Goal: Task Accomplishment & Management: Manage account settings

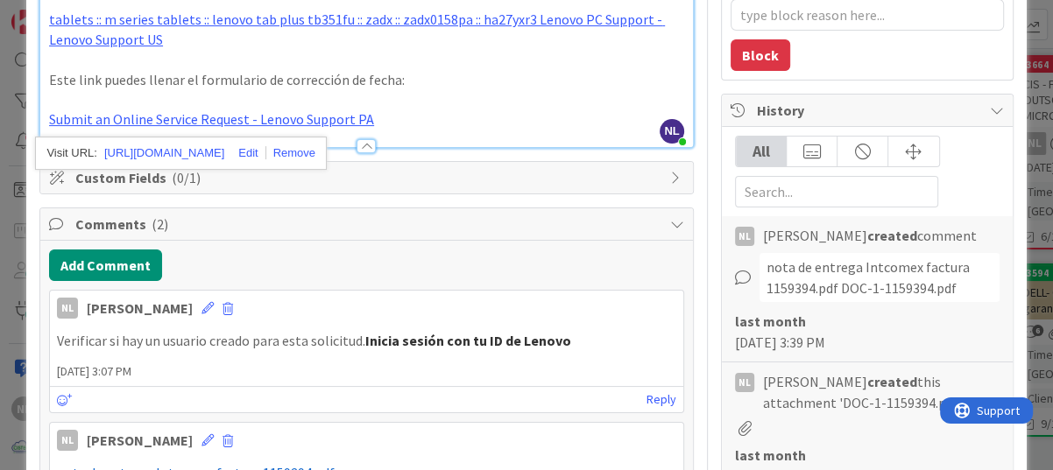
scroll to position [263, 0]
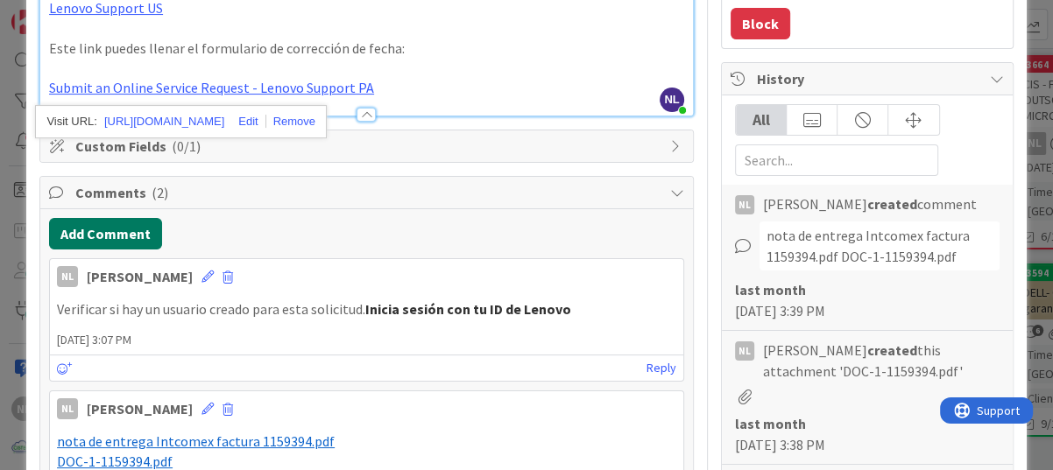
click at [94, 227] on button "Add Comment" at bounding box center [105, 234] width 113 height 32
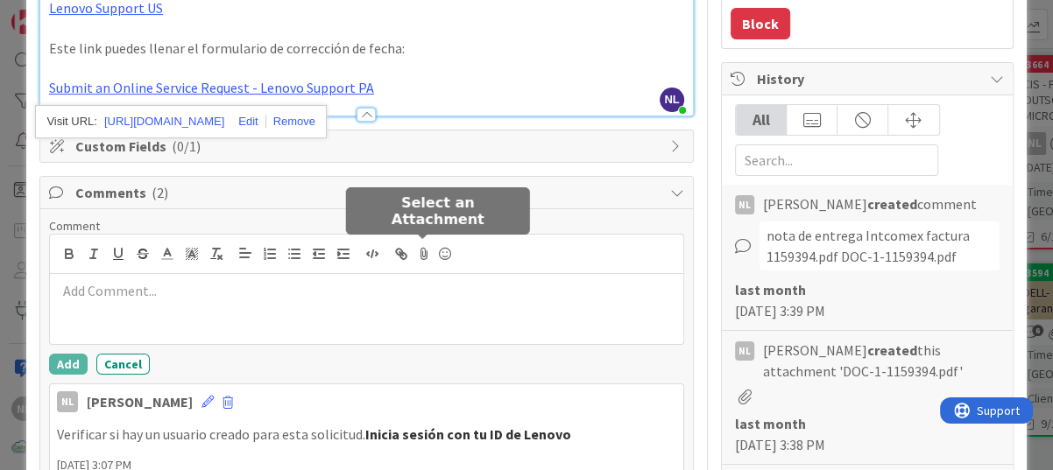
click at [418, 253] on icon at bounding box center [423, 254] width 21 height 25
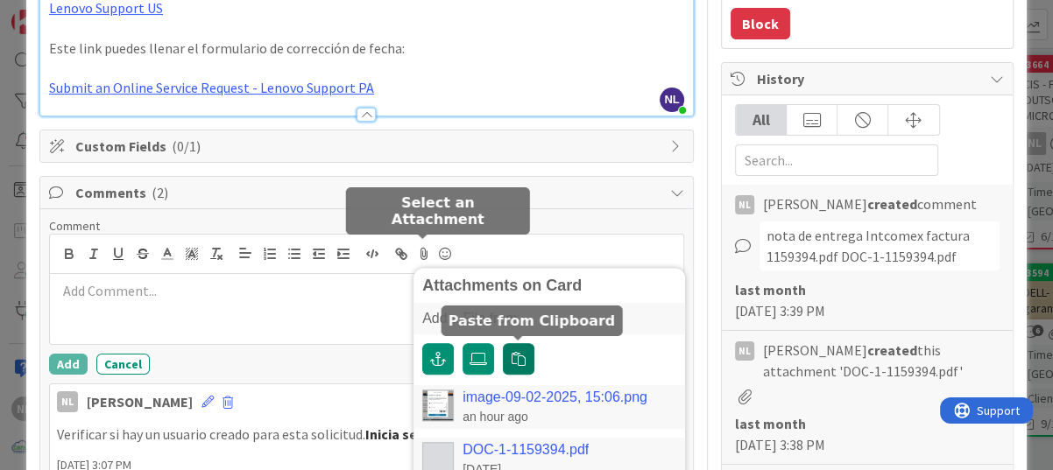
click at [515, 360] on icon "button" at bounding box center [519, 359] width 14 height 14
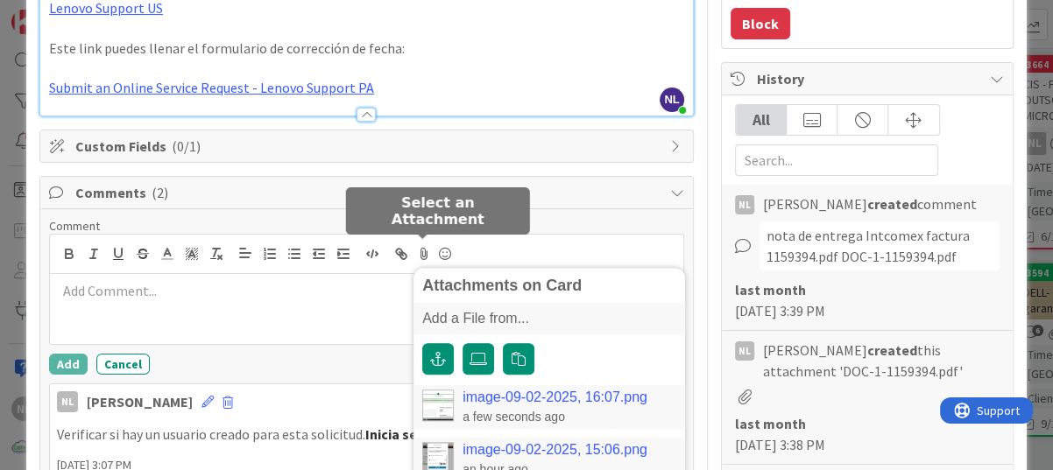
click at [522, 399] on link "image-09-02-2025, 16:07.png" at bounding box center [554, 398] width 185 height 16
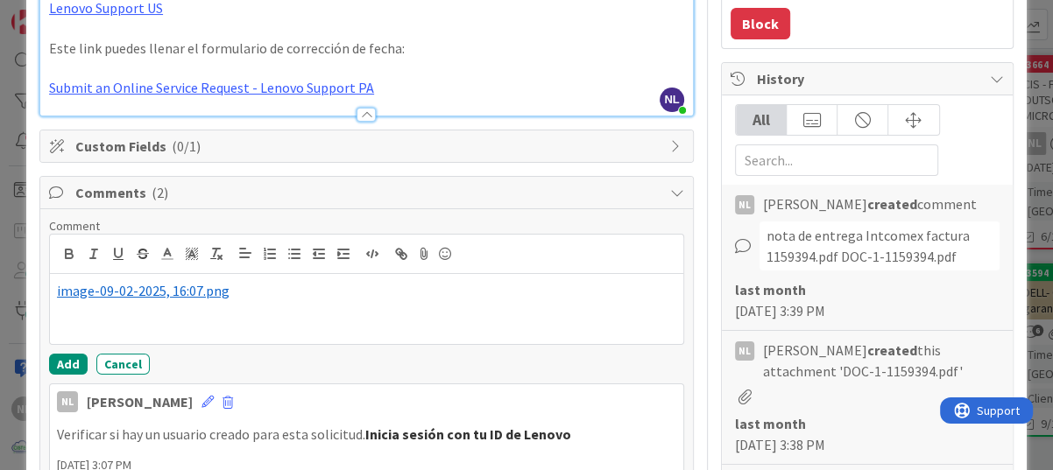
scroll to position [350, 0]
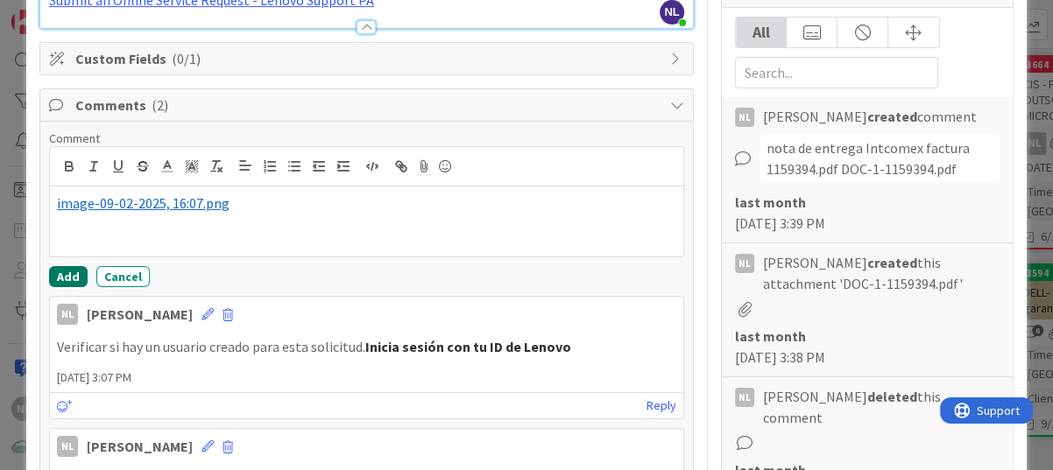
click at [55, 277] on button "Add" at bounding box center [68, 276] width 39 height 21
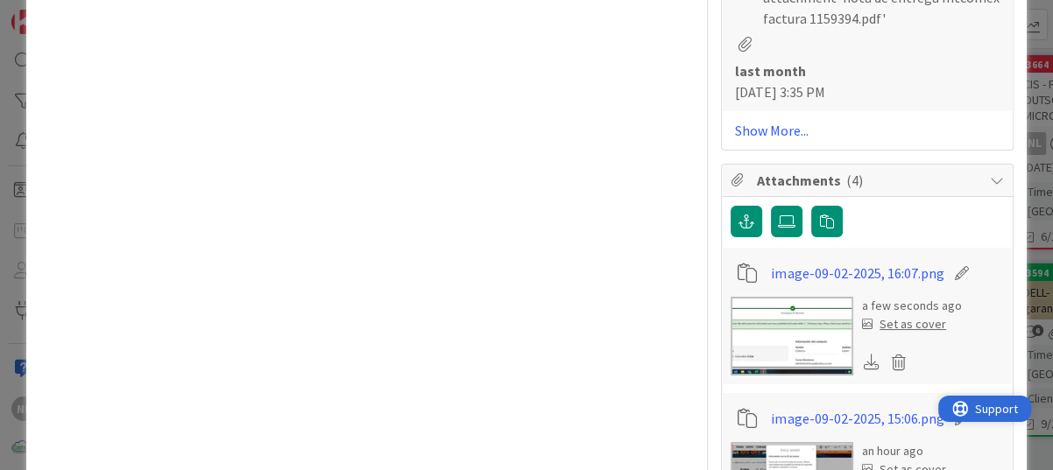
scroll to position [1139, 0]
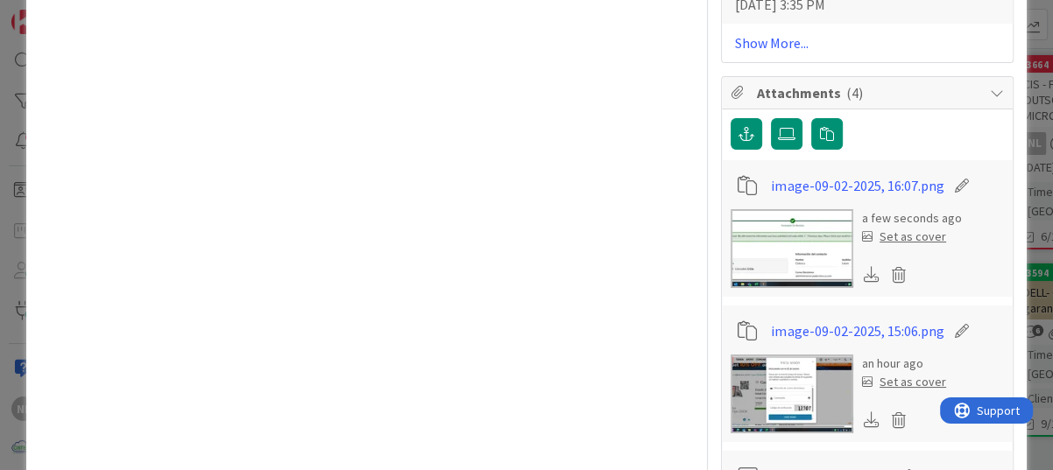
click at [779, 378] on img at bounding box center [792, 394] width 123 height 79
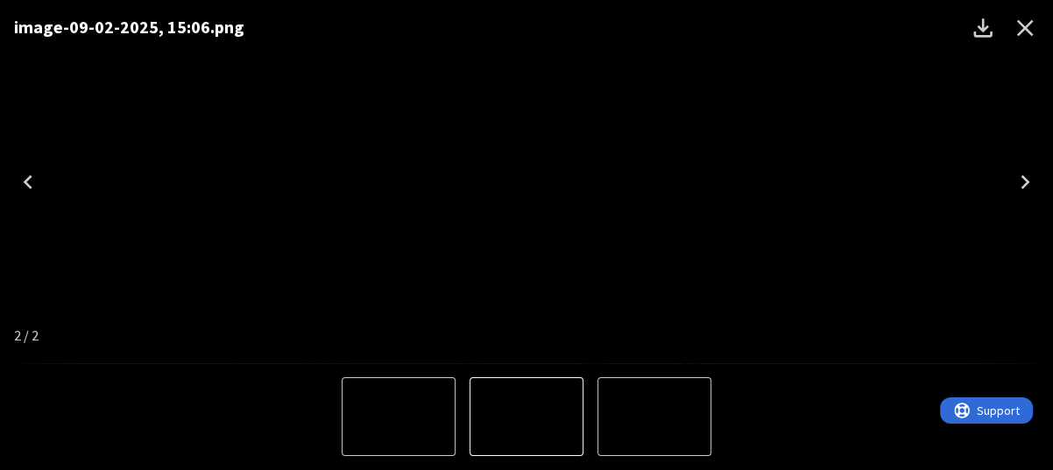
click at [1027, 28] on icon "Close" at bounding box center [1025, 28] width 28 height 28
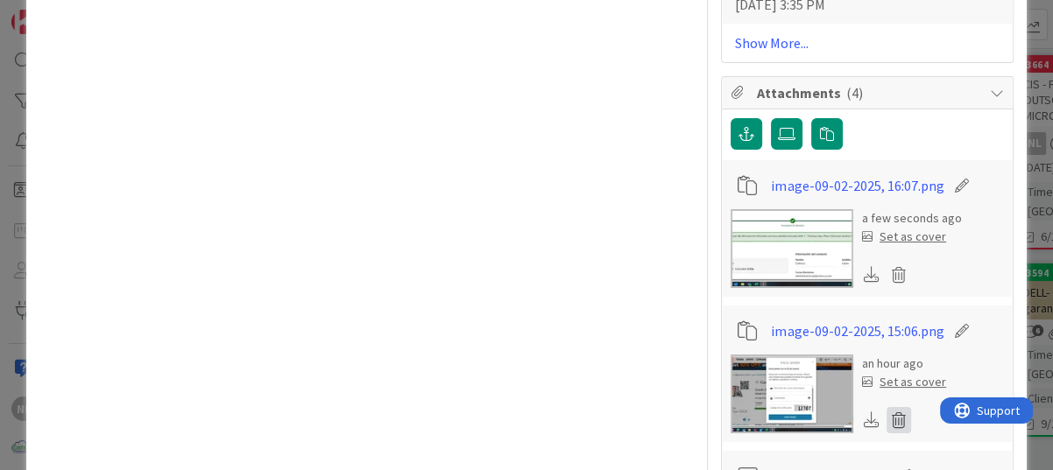
click at [886, 407] on icon at bounding box center [898, 420] width 25 height 26
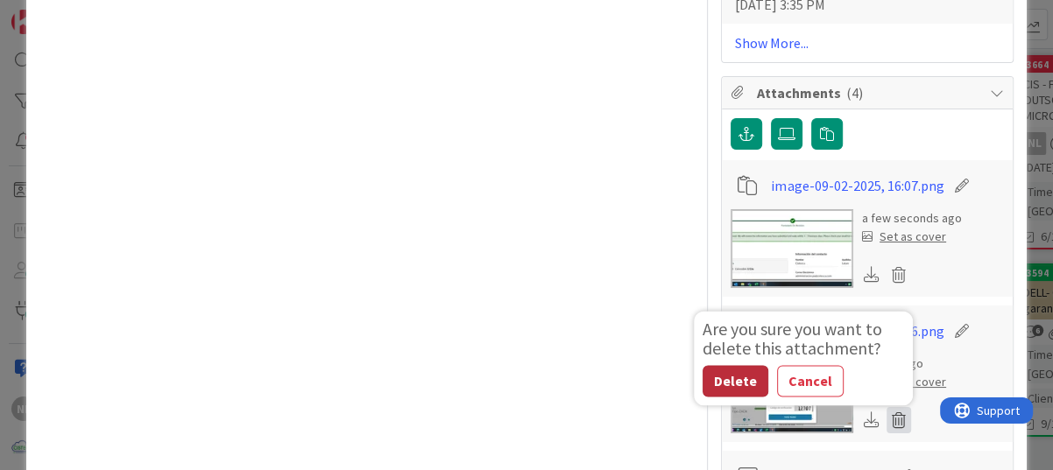
click at [723, 365] on button "Delete" at bounding box center [735, 381] width 66 height 32
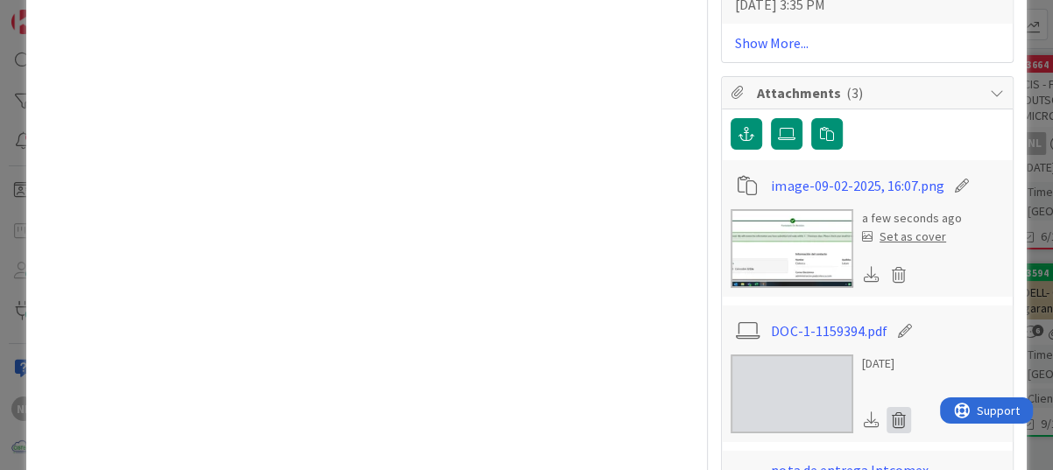
click at [886, 407] on icon at bounding box center [898, 420] width 25 height 26
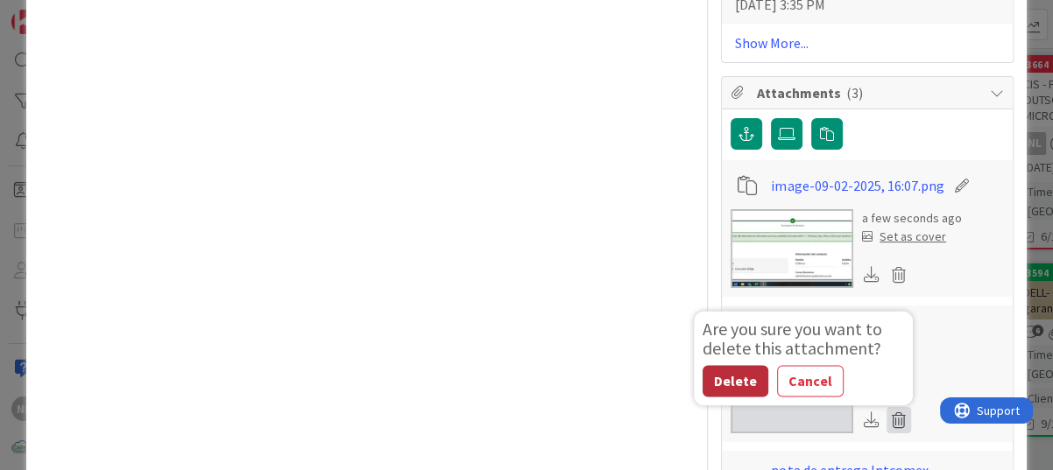
click at [702, 365] on button "Delete" at bounding box center [735, 381] width 66 height 32
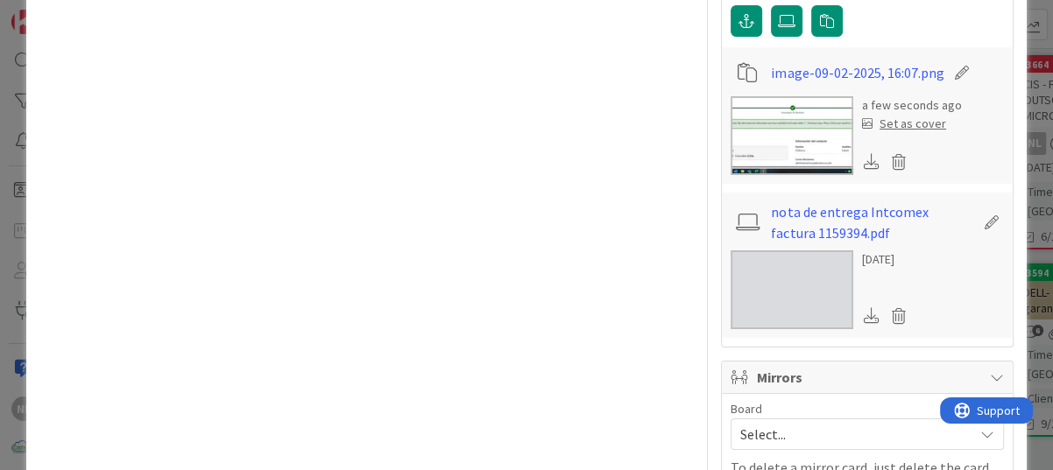
scroll to position [1211, 0]
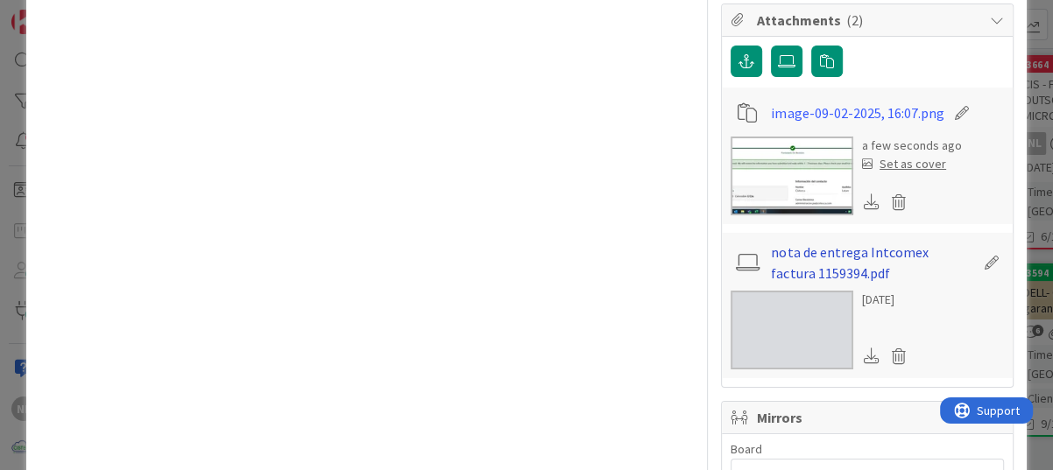
click at [813, 242] on link "nota de entrega Intcomex factura 1159394.pdf" at bounding box center [872, 263] width 203 height 42
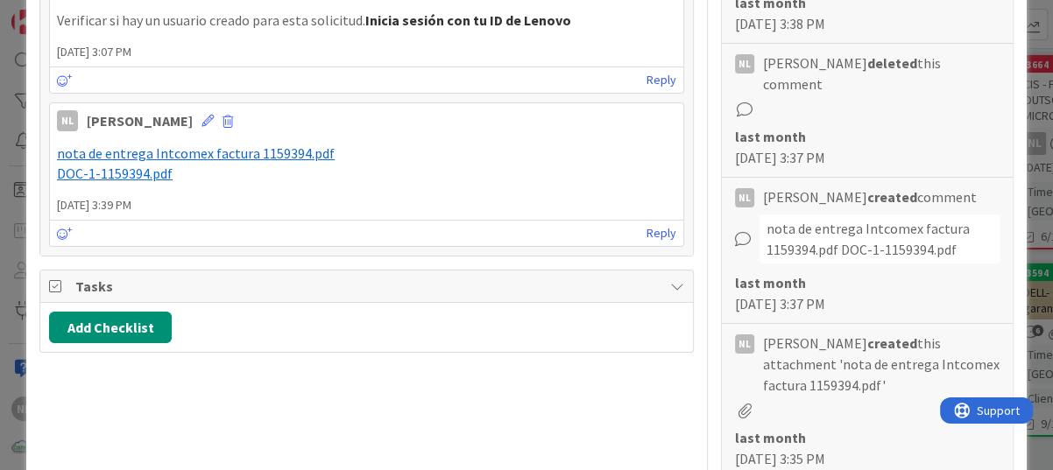
scroll to position [701, 0]
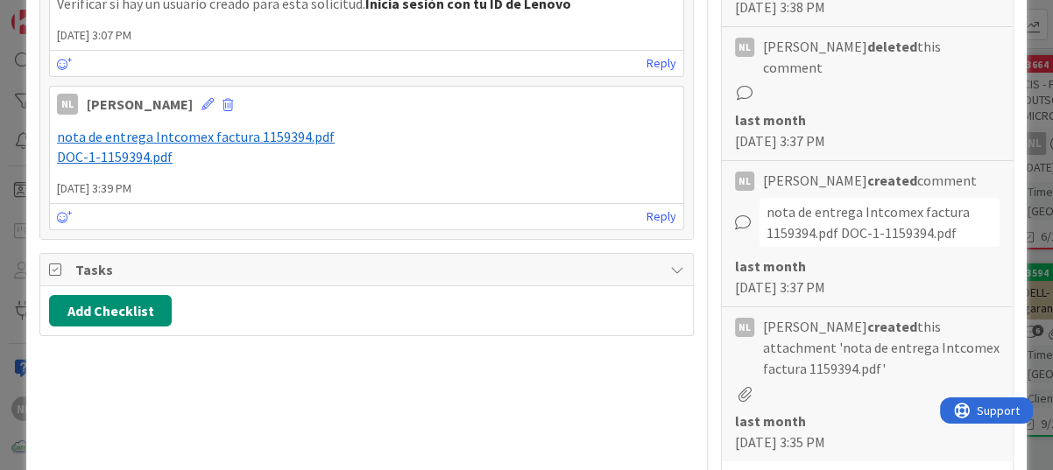
click at [671, 364] on div "Title 43 / 128 Corrección de garantía EQUIPO marca Lenovo. Description NL [PERS…" at bounding box center [366, 354] width 654 height 1973
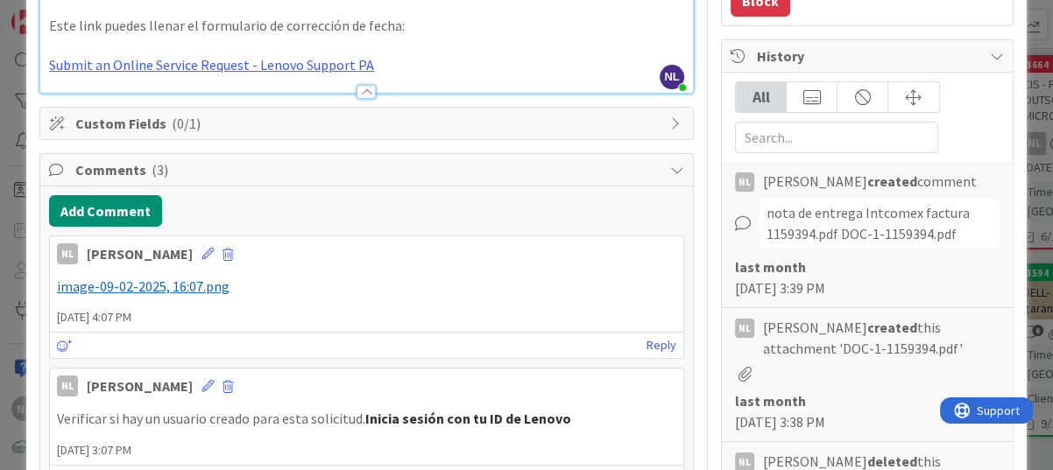
scroll to position [263, 0]
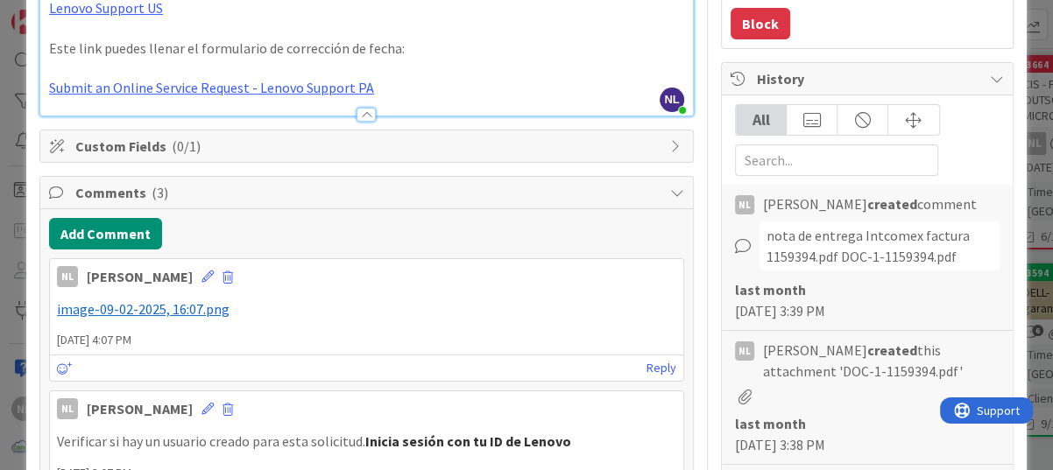
click at [359, 136] on span "Custom Fields ( 0/1 )" at bounding box center [368, 146] width 586 height 21
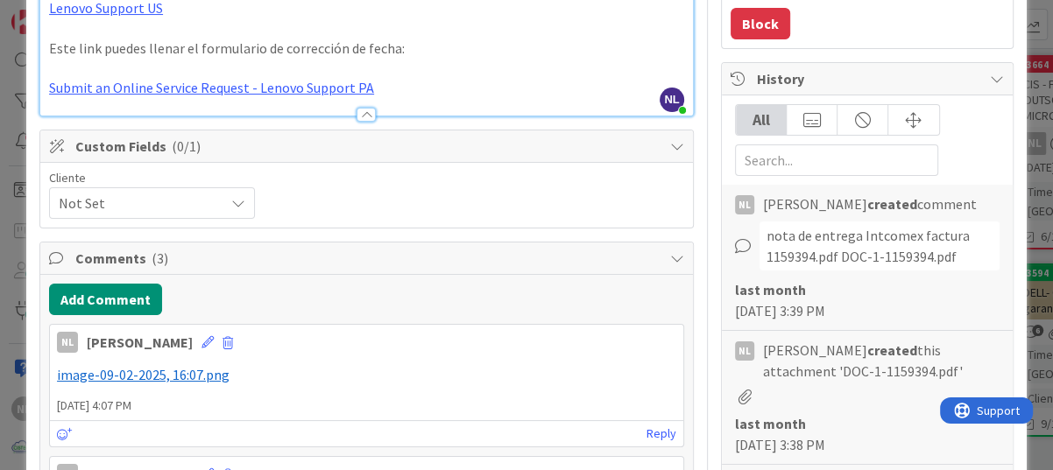
click at [356, 117] on div at bounding box center [365, 115] width 19 height 14
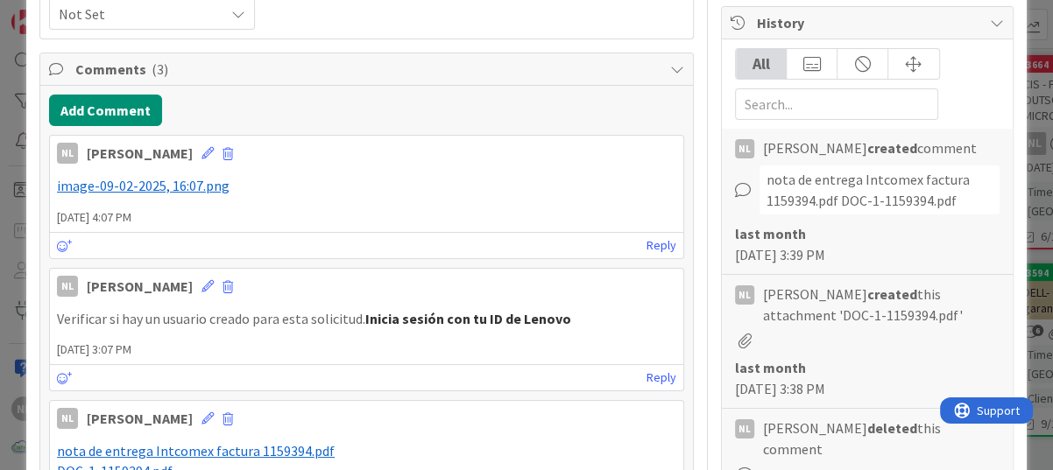
scroll to position [350, 0]
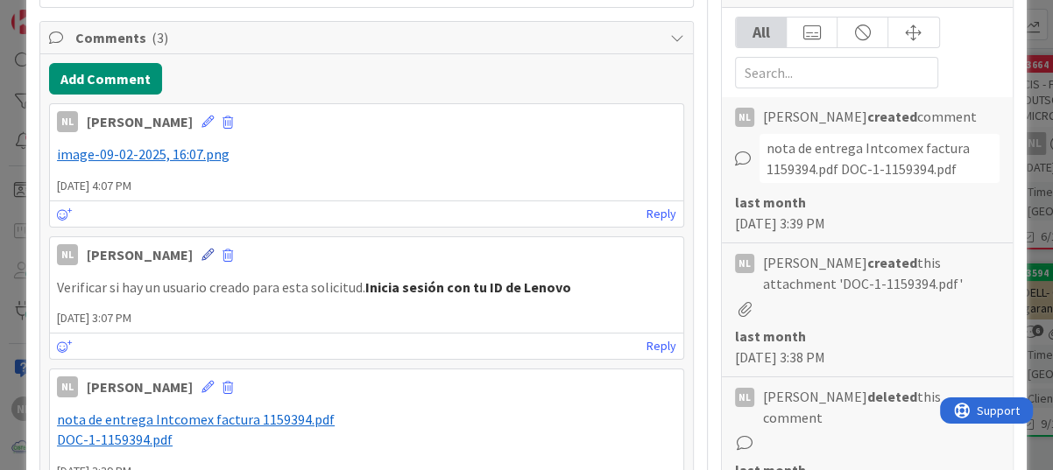
click at [201, 252] on icon at bounding box center [207, 255] width 12 height 12
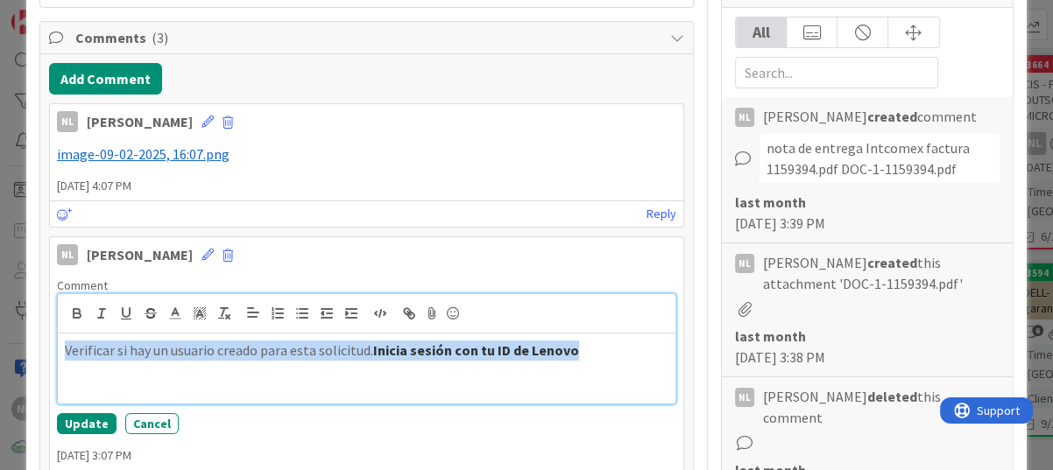
drag, startPoint x: 595, startPoint y: 352, endPoint x: 28, endPoint y: 400, distance: 568.8
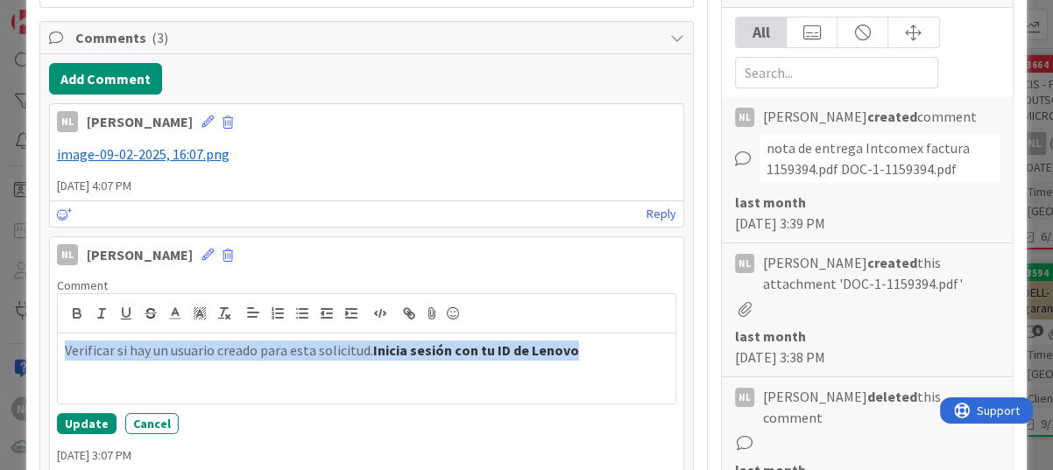
scroll to position [294, 0]
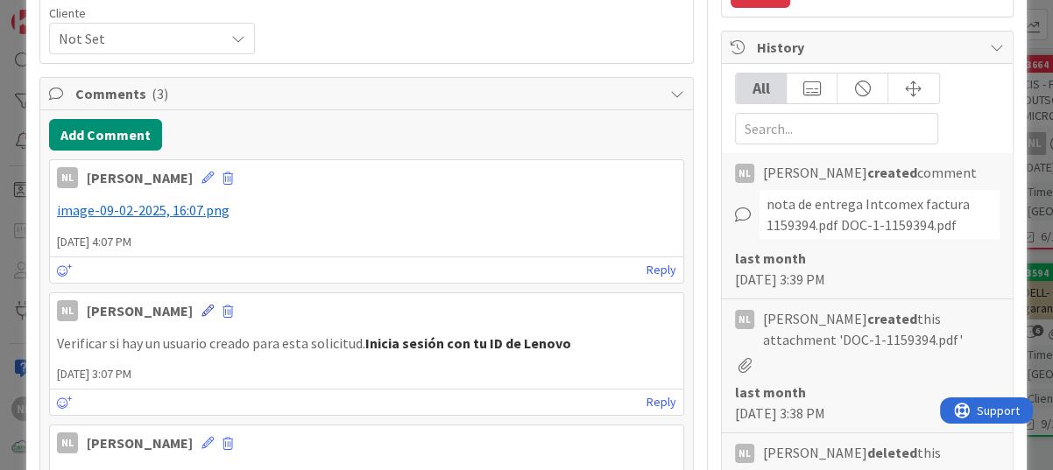
drag, startPoint x: 28, startPoint y: 400, endPoint x: 175, endPoint y: 307, distance: 174.5
click at [201, 307] on icon at bounding box center [207, 311] width 12 height 12
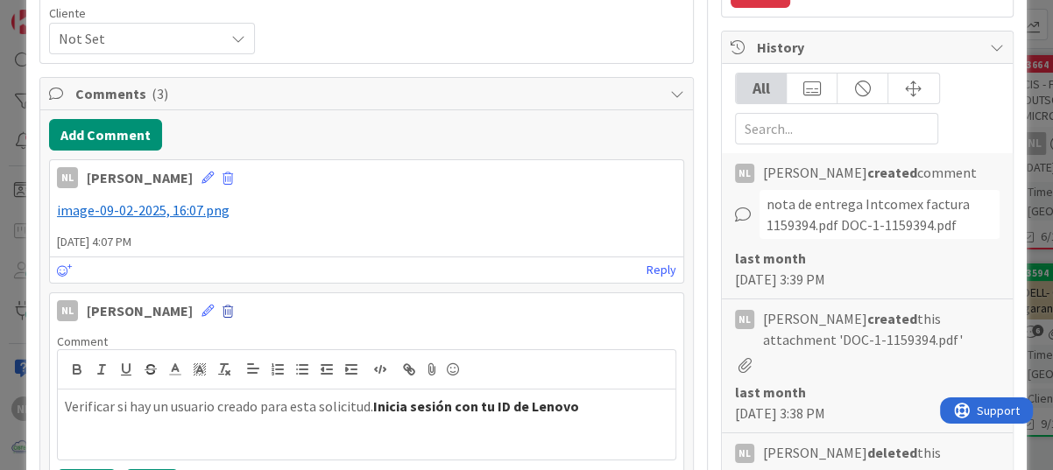
click at [222, 309] on span at bounding box center [227, 312] width 11 height 12
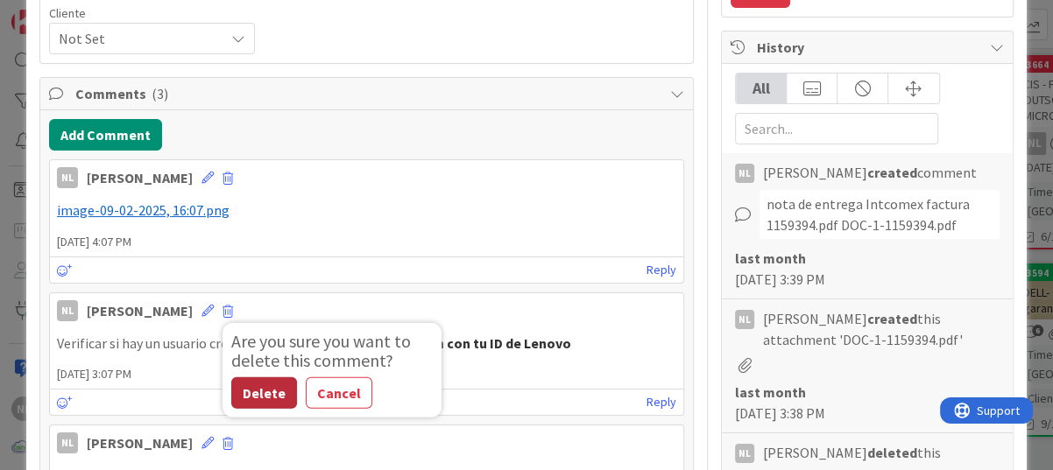
click at [238, 381] on button "Delete" at bounding box center [264, 393] width 66 height 32
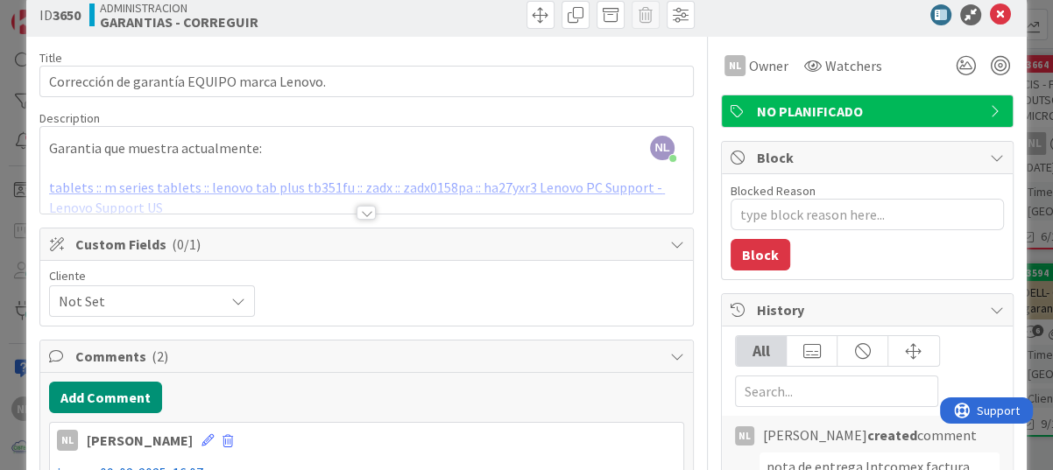
scroll to position [0, 0]
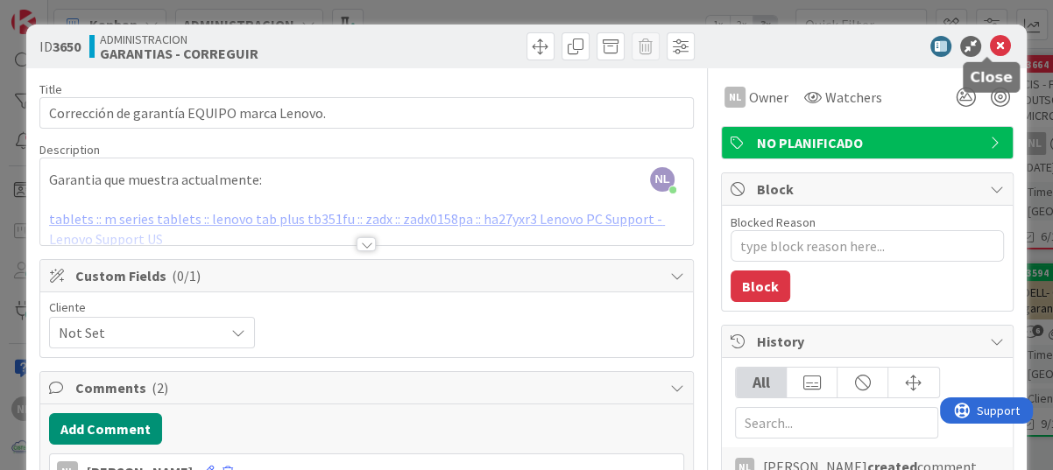
click at [990, 52] on icon at bounding box center [1000, 46] width 21 height 21
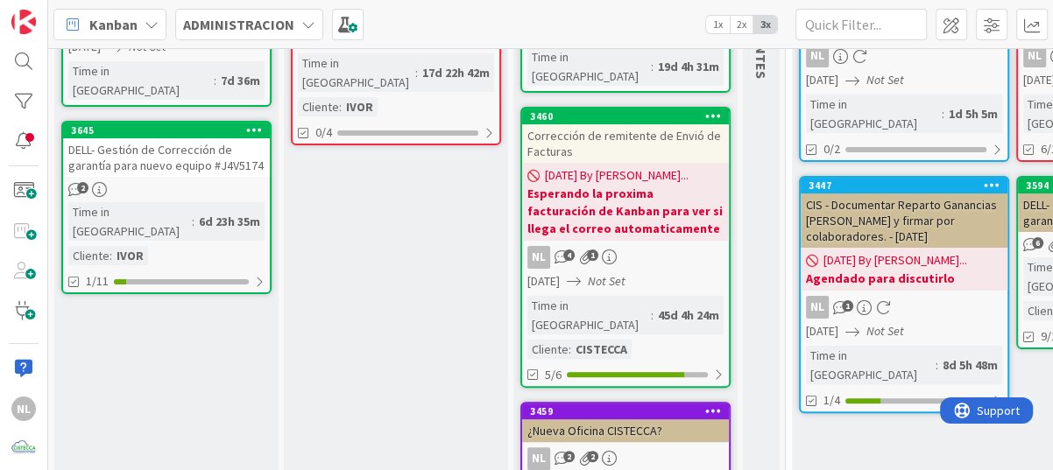
scroll to position [175, 0]
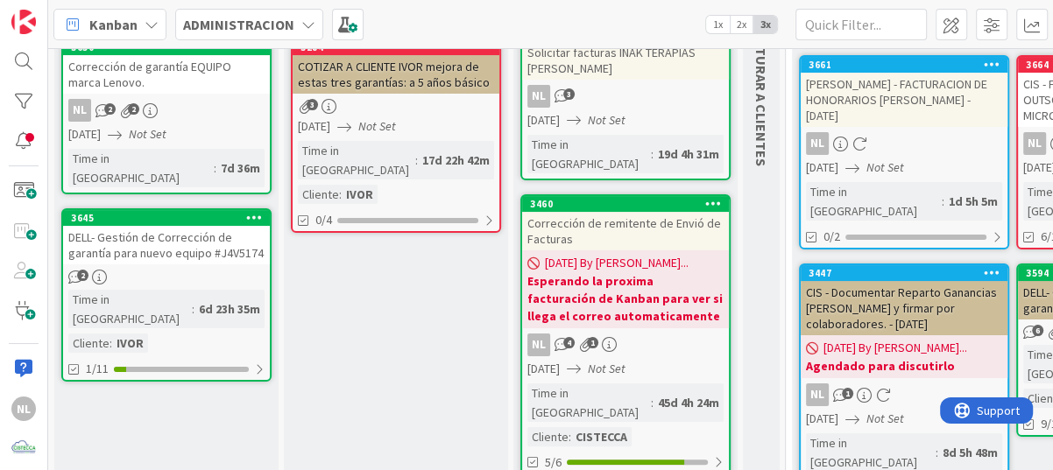
click at [145, 88] on div "Corrección de garantía EQUIPO marca Lenovo." at bounding box center [166, 74] width 207 height 39
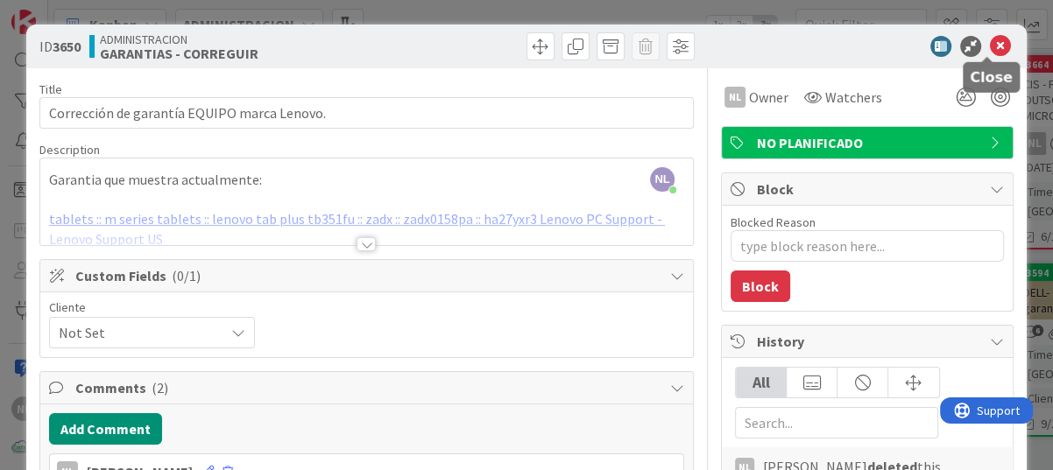
click at [990, 47] on icon at bounding box center [1000, 46] width 21 height 21
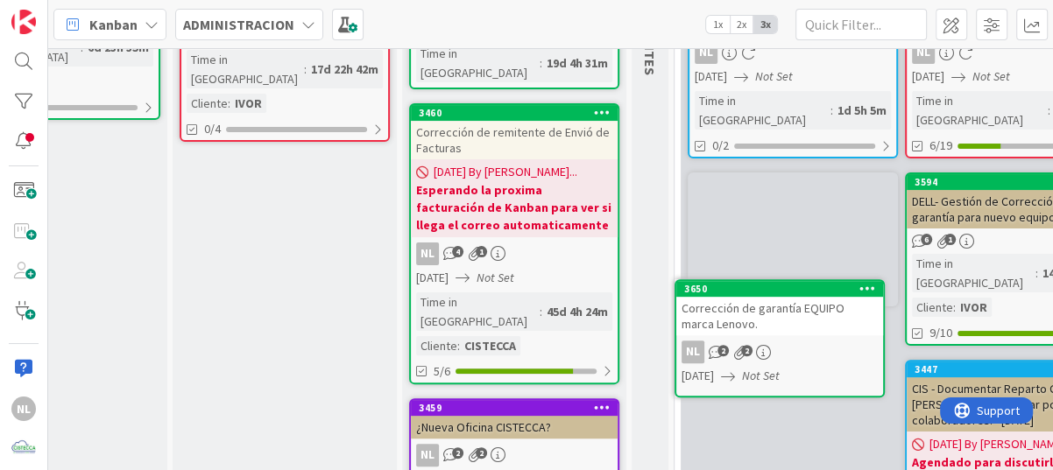
scroll to position [269, 111]
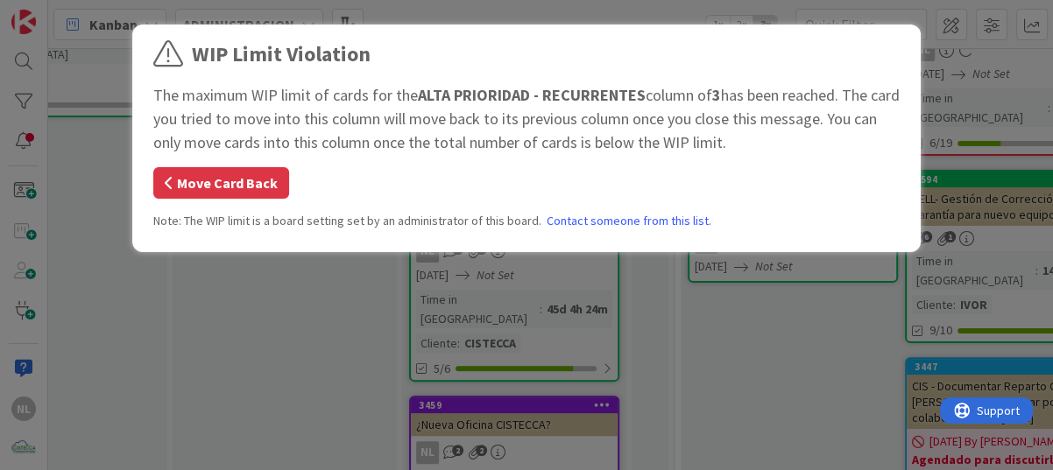
click at [204, 191] on button "Move Card Back" at bounding box center [221, 183] width 136 height 32
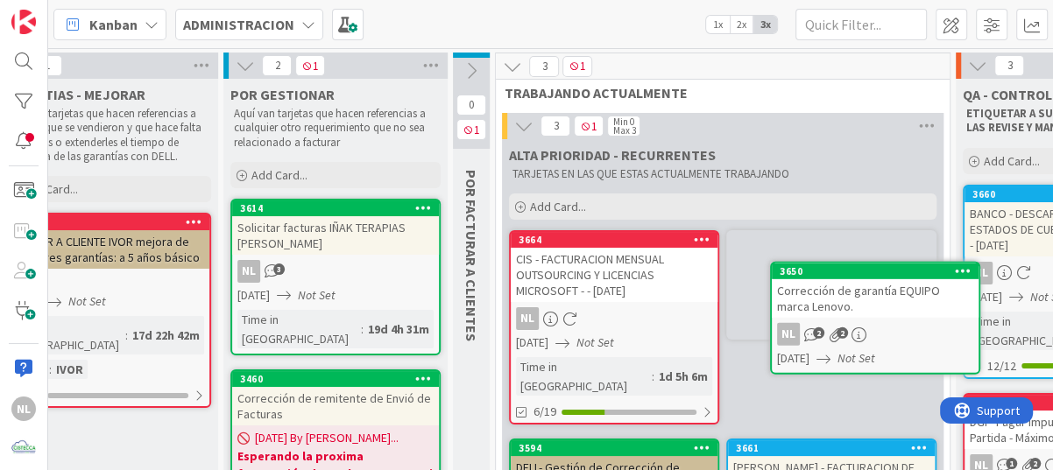
scroll to position [4, 321]
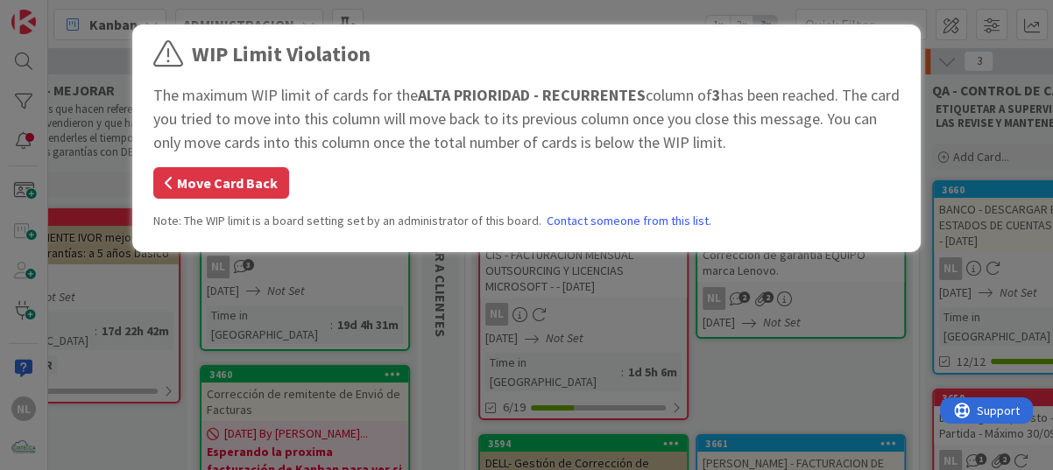
click at [224, 178] on button "Move Card Back" at bounding box center [221, 183] width 136 height 32
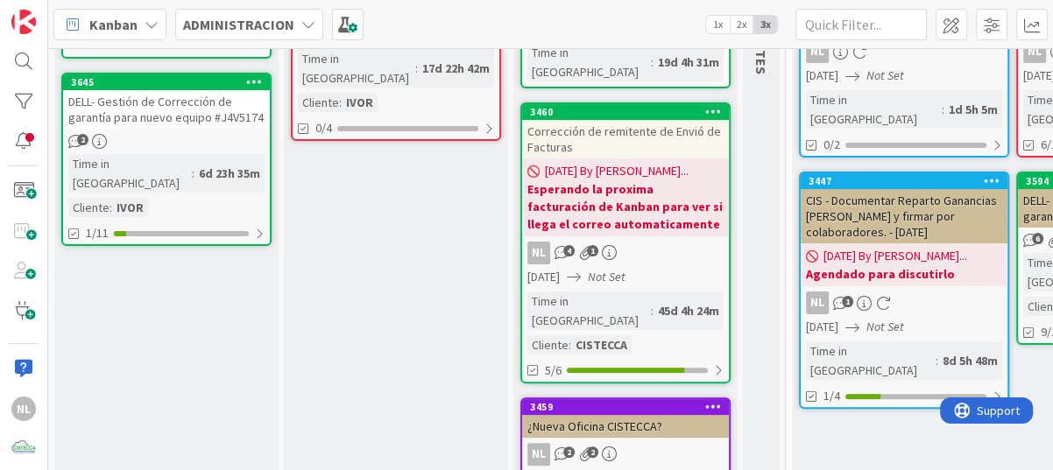
scroll to position [92, 0]
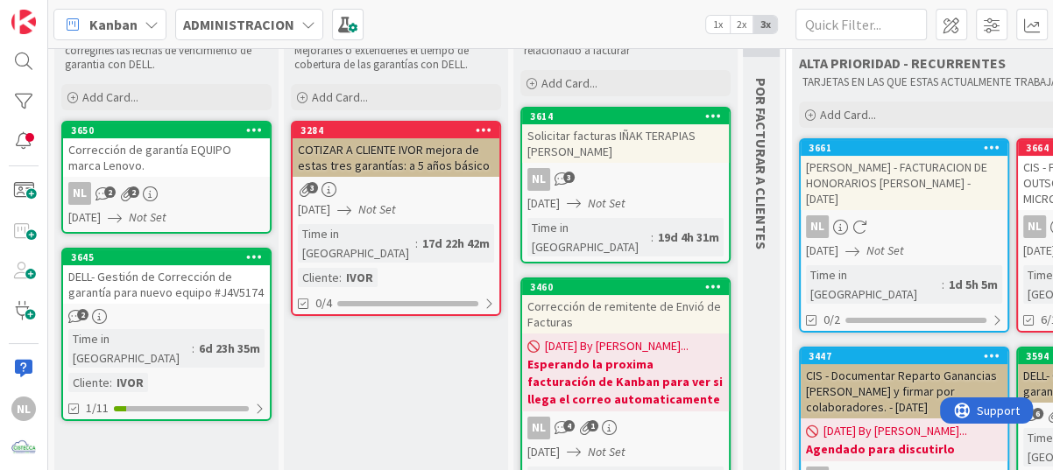
click at [175, 161] on div "Corrección de garantía EQUIPO marca Lenovo." at bounding box center [166, 157] width 207 height 39
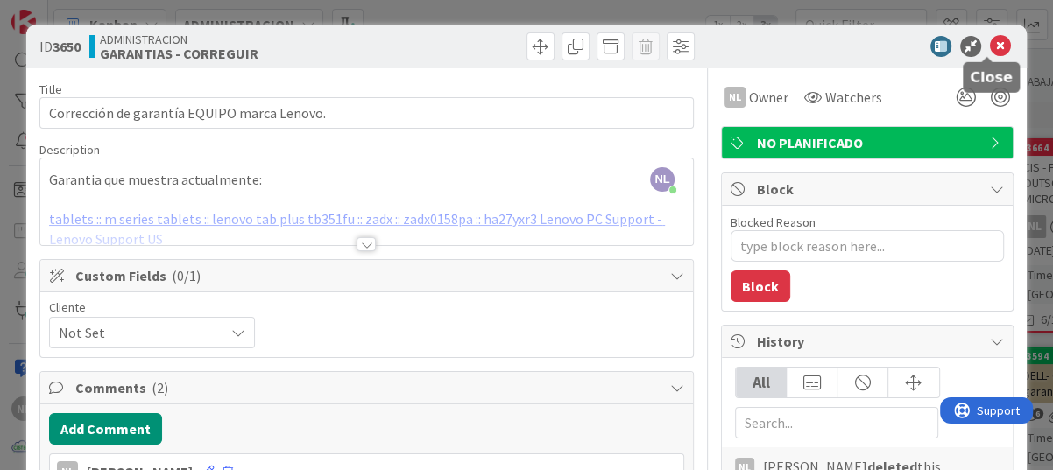
click at [990, 47] on icon at bounding box center [1000, 46] width 21 height 21
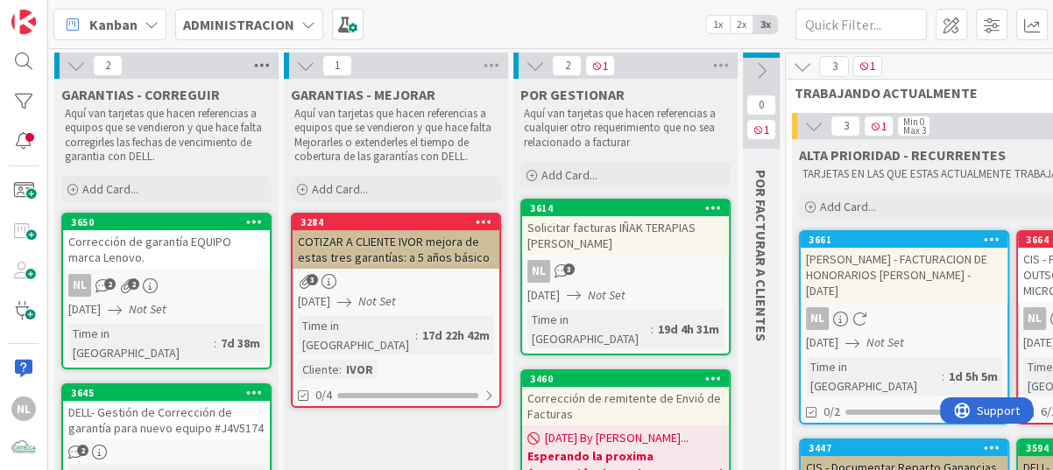
click at [258, 60] on icon at bounding box center [262, 66] width 23 height 26
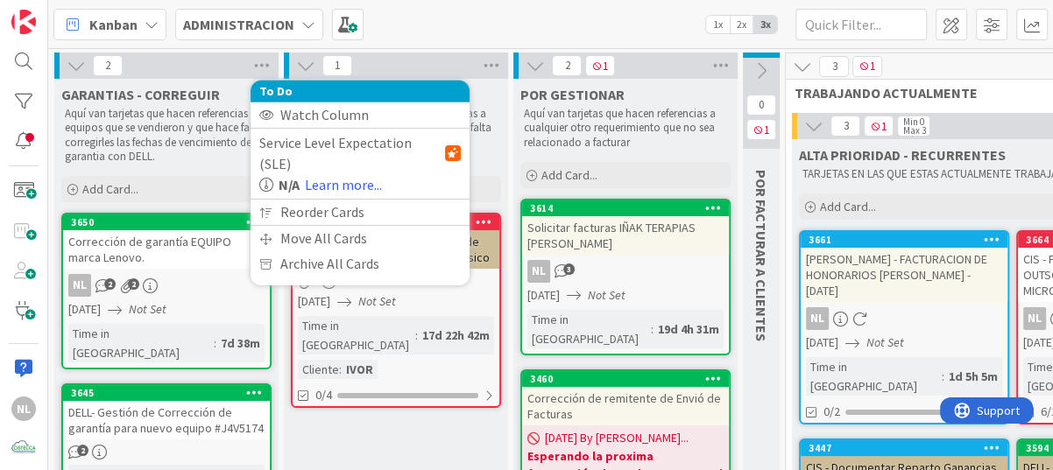
click at [78, 62] on icon at bounding box center [76, 65] width 19 height 19
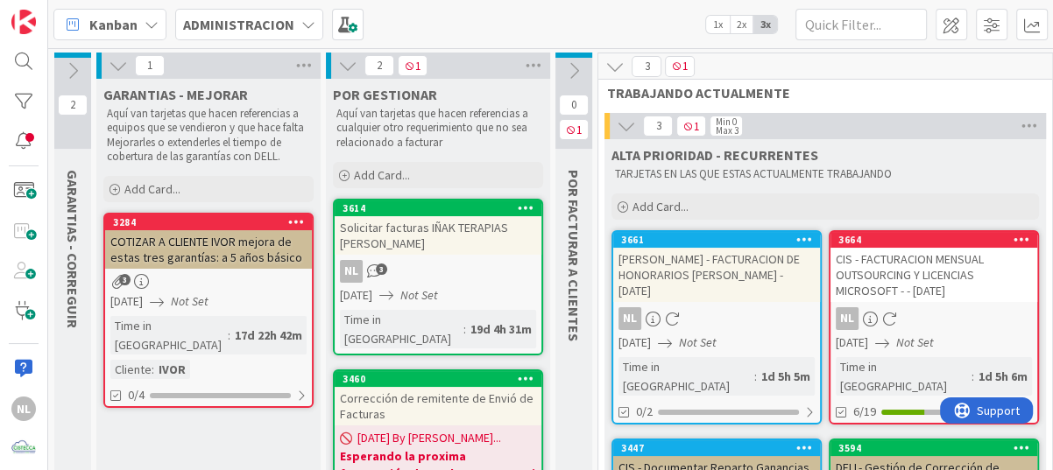
click at [116, 63] on icon at bounding box center [118, 65] width 19 height 19
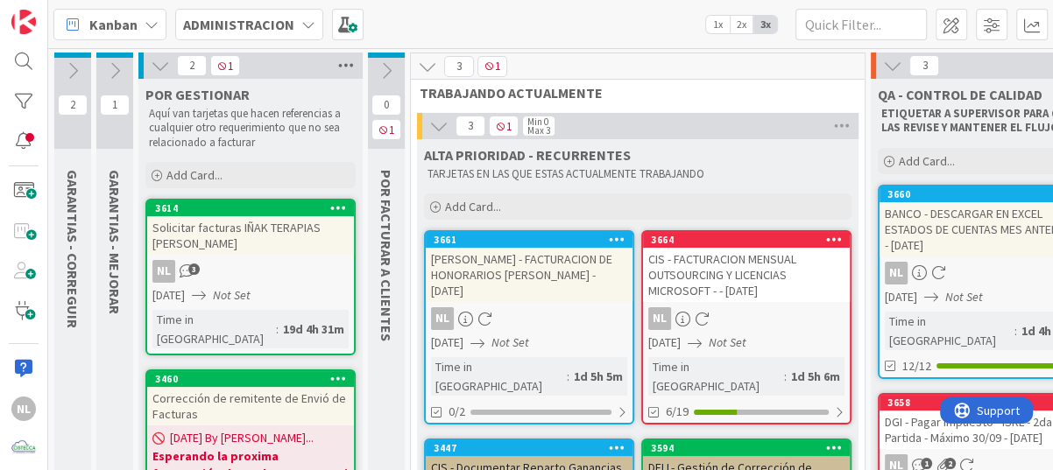
click at [343, 63] on icon at bounding box center [346, 66] width 23 height 26
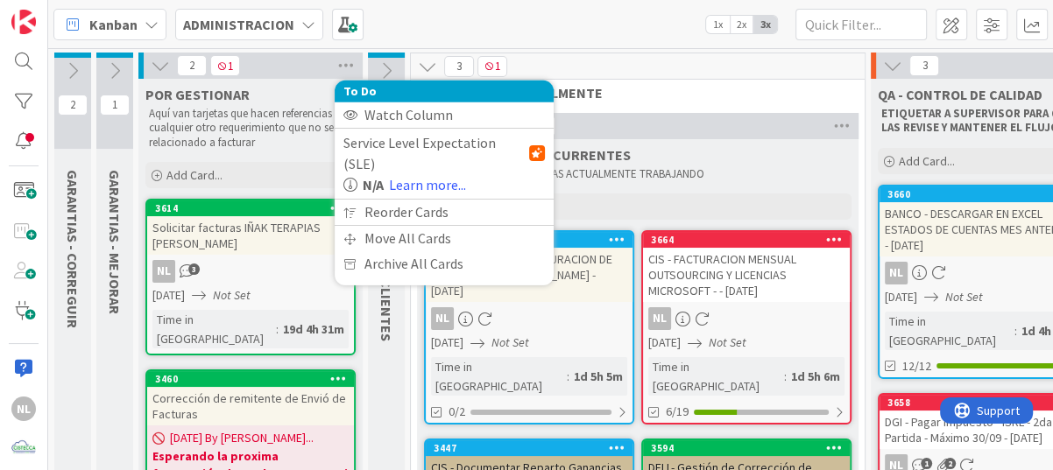
click at [162, 66] on icon at bounding box center [160, 65] width 19 height 19
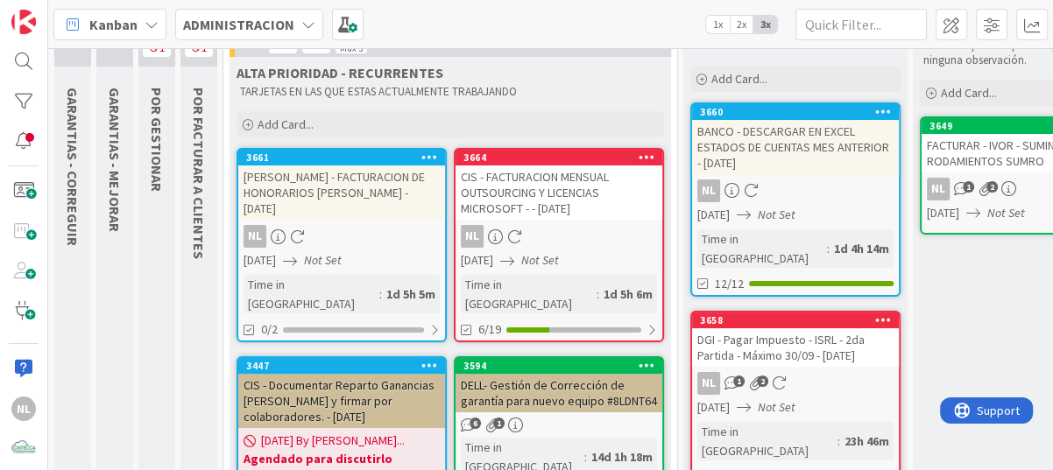
scroll to position [88, 0]
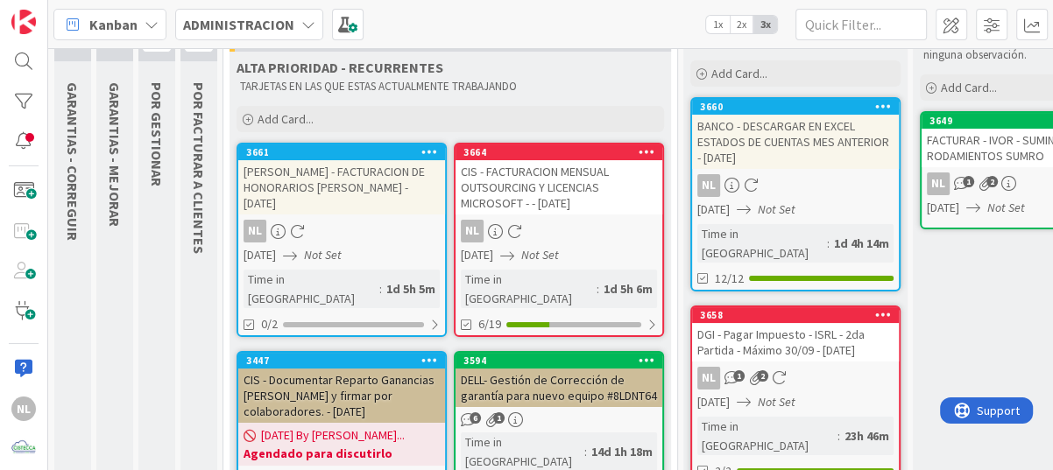
click at [514, 253] on icon at bounding box center [507, 256] width 14 height 14
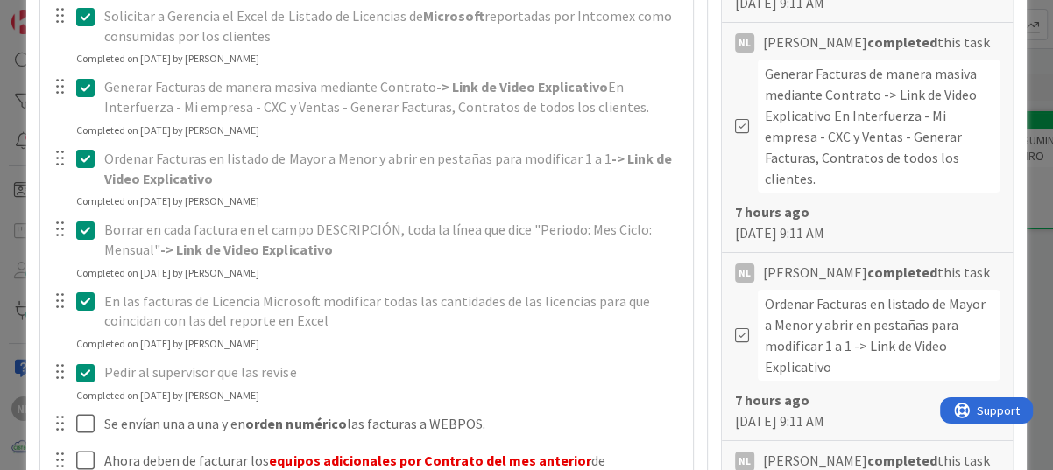
scroll to position [788, 0]
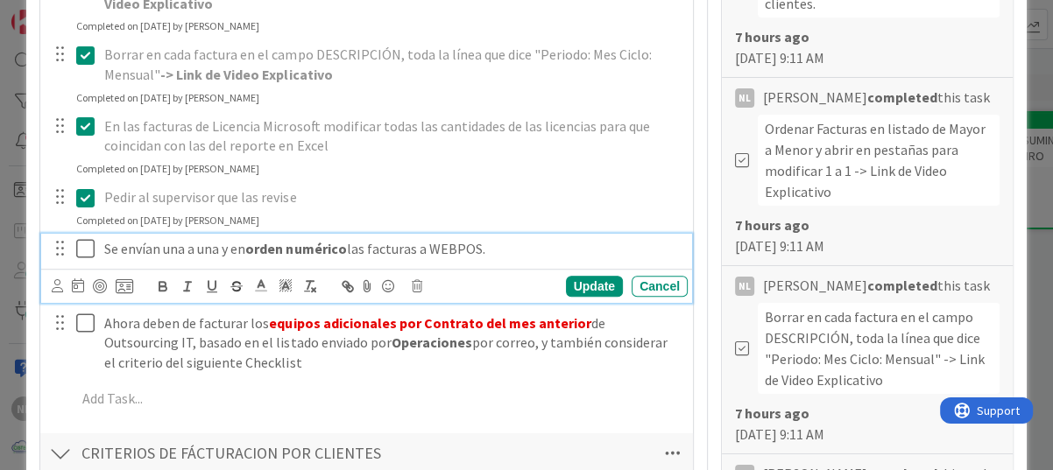
click at [88, 247] on icon at bounding box center [85, 248] width 18 height 21
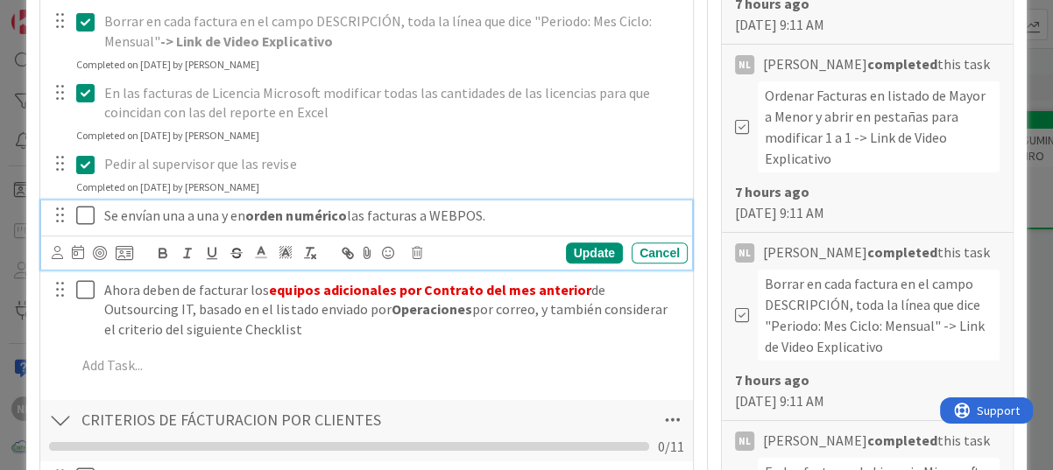
scroll to position [876, 0]
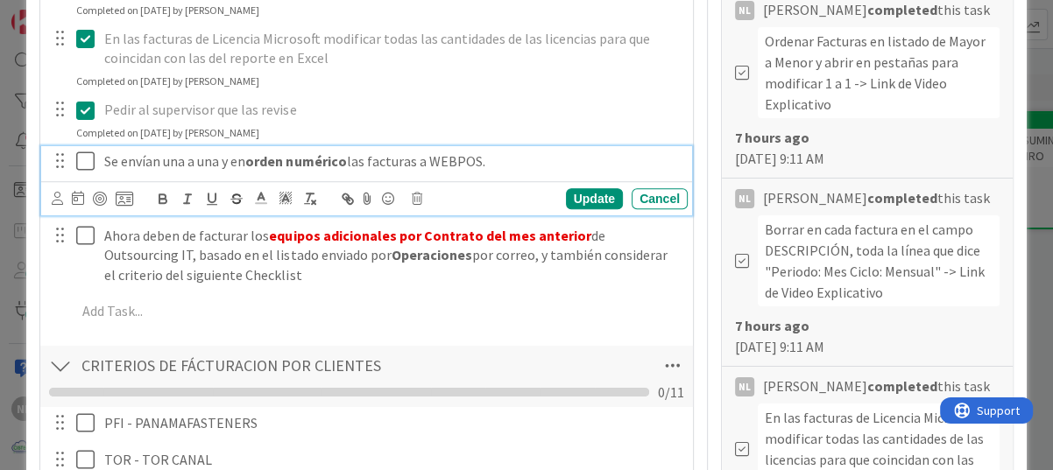
click at [90, 159] on icon at bounding box center [85, 161] width 18 height 21
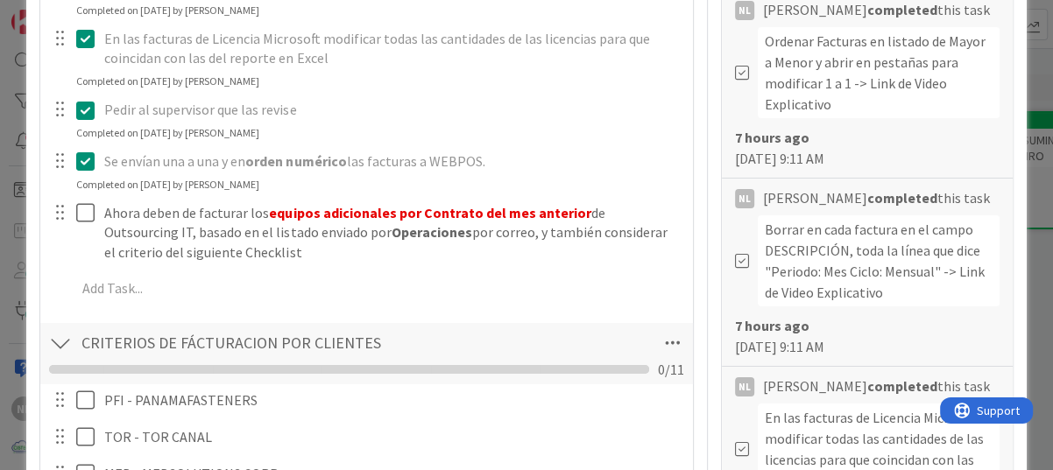
type textarea "x"
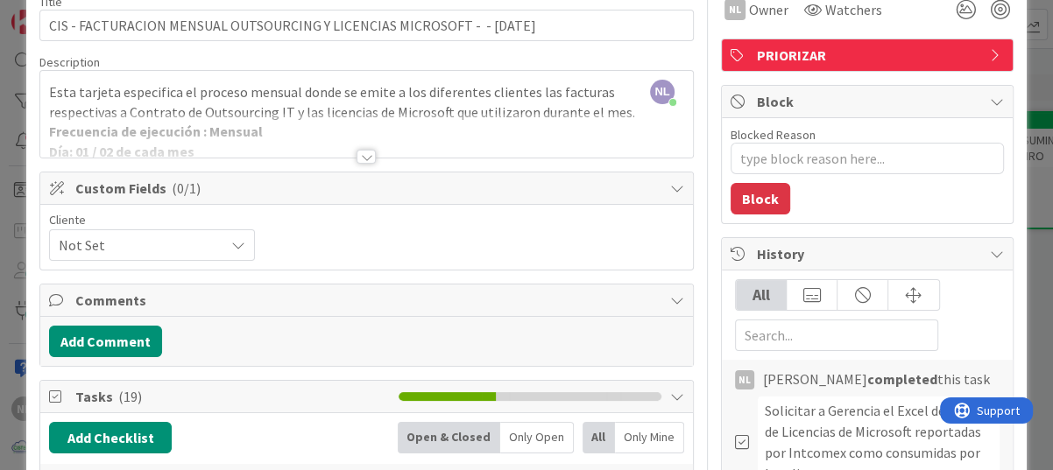
scroll to position [0, 0]
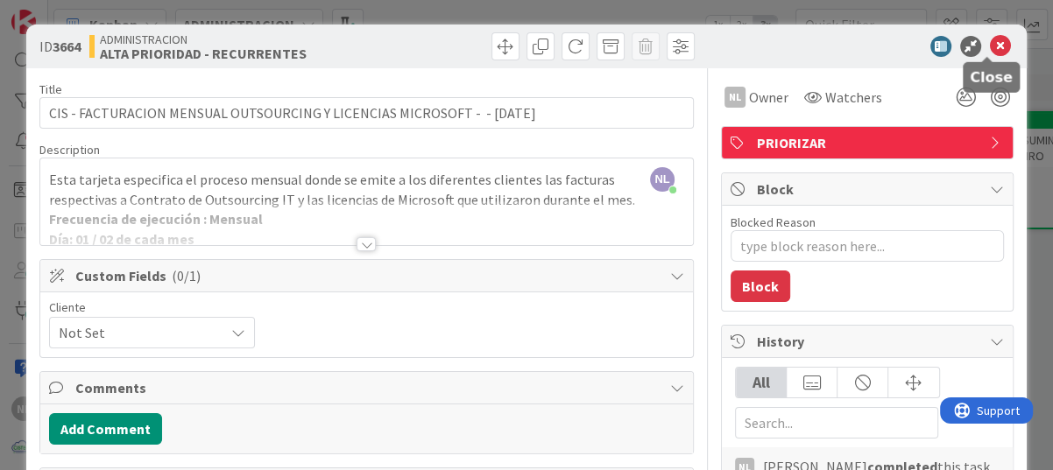
click at [990, 43] on icon at bounding box center [1000, 46] width 21 height 21
